Goal: Navigation & Orientation: Find specific page/section

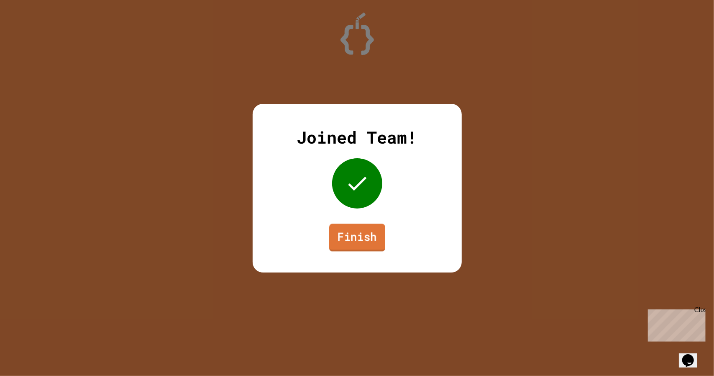
click at [355, 237] on link "Finish" at bounding box center [357, 238] width 56 height 28
